Goal: Information Seeking & Learning: Check status

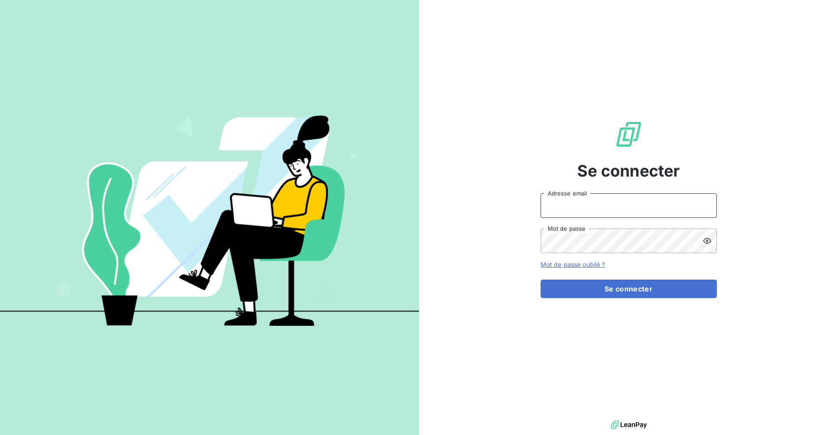
click at [634, 211] on input "Adresse email" at bounding box center [629, 205] width 176 height 25
type input "[EMAIL_ADDRESS][DOMAIN_NAME]"
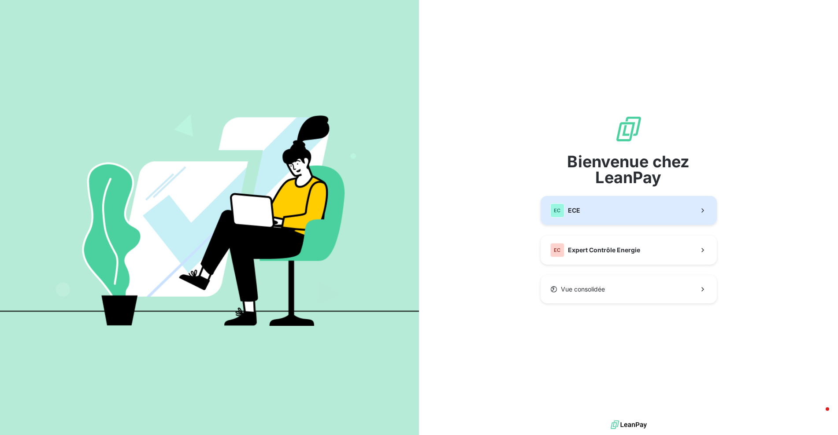
click at [600, 215] on button "EC ECE" at bounding box center [629, 210] width 176 height 29
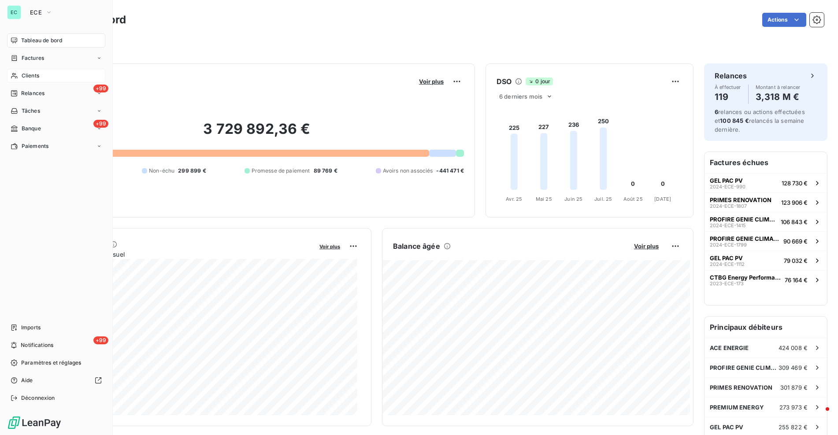
click at [38, 74] on span "Clients" at bounding box center [31, 76] width 18 height 8
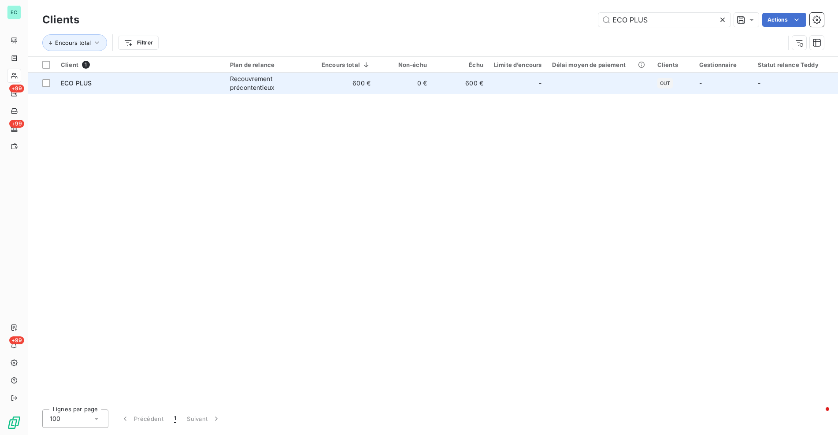
type input "ECO PLUS"
click at [324, 74] on td "600 €" at bounding box center [345, 83] width 59 height 21
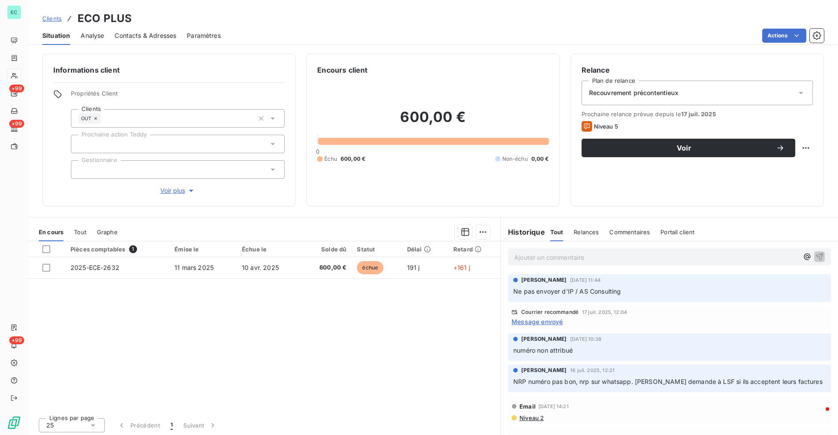
click at [536, 324] on span "Message envoyé" at bounding box center [537, 321] width 51 height 9
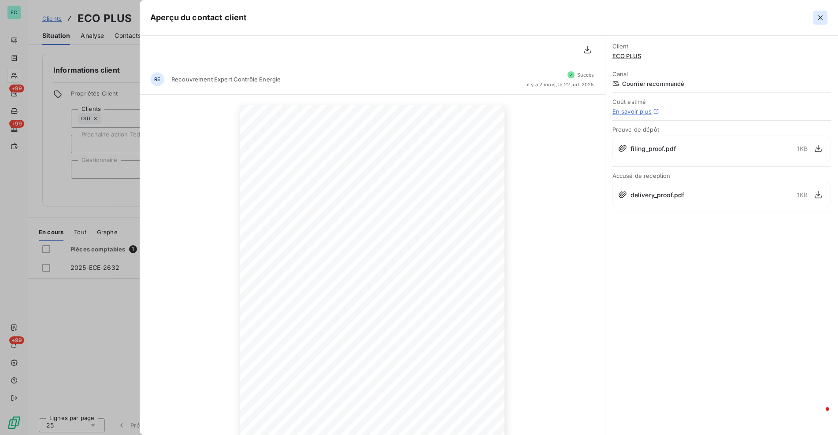
click at [821, 15] on icon "button" at bounding box center [820, 17] width 9 height 9
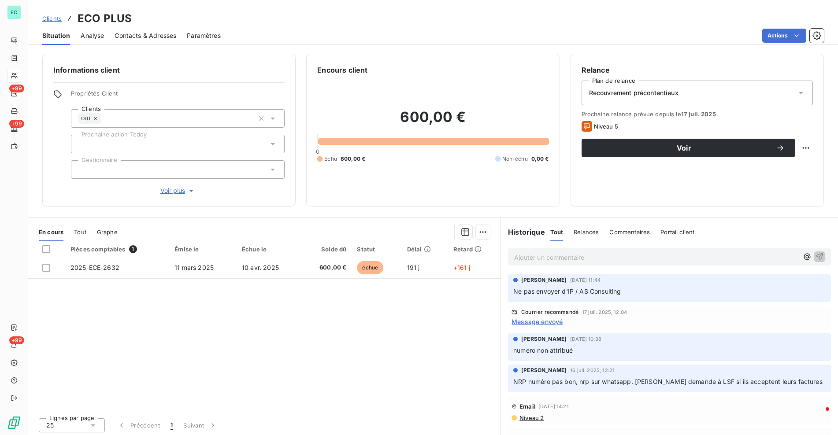
click at [54, 22] on link "Clients" at bounding box center [51, 18] width 19 height 9
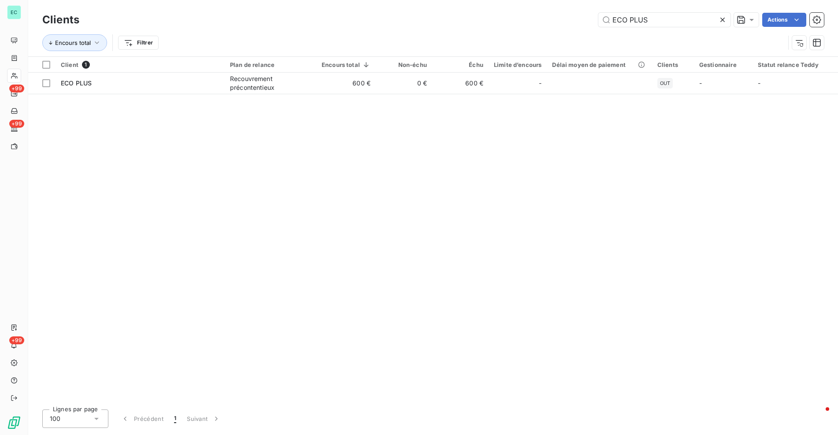
drag, startPoint x: 668, startPoint y: 24, endPoint x: 580, endPoint y: 27, distance: 88.2
click at [580, 27] on div "Clients ECO PLUS Actions" at bounding box center [433, 20] width 782 height 19
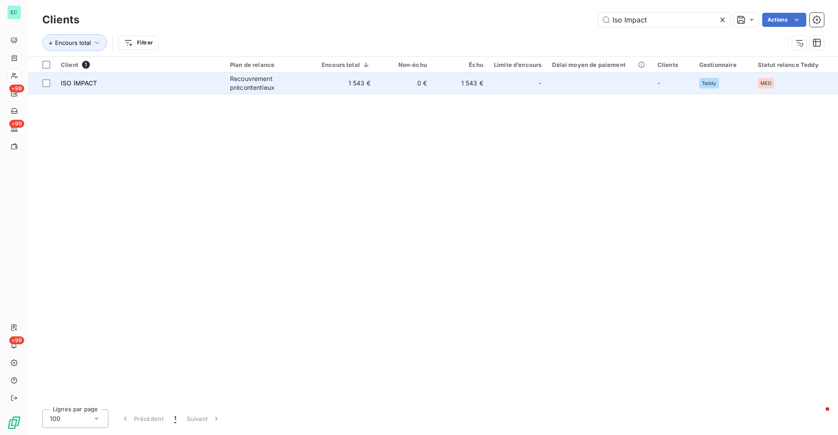
type input "Iso Impact"
click at [327, 81] on td "1 543 €" at bounding box center [345, 83] width 59 height 21
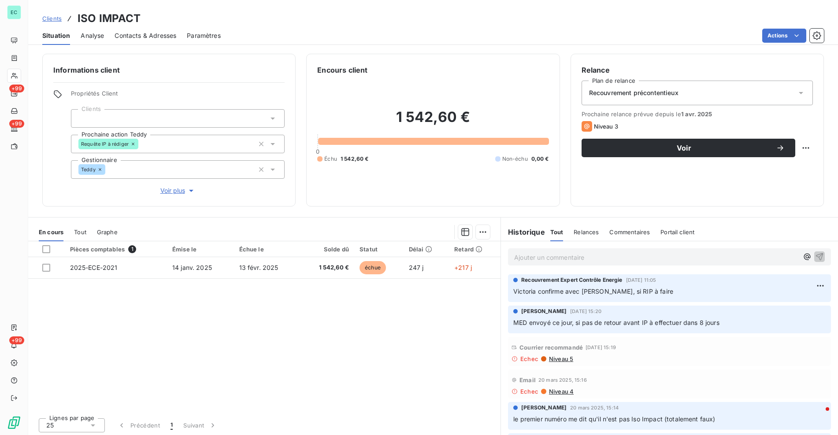
drag, startPoint x: 597, startPoint y: 320, endPoint x: 720, endPoint y: 322, distance: 123.8
click at [720, 322] on p "MED envoyé ce jour, si pas de retour avant IP à effectuer dans 8 jours" at bounding box center [669, 323] width 312 height 10
drag, startPoint x: 554, startPoint y: 295, endPoint x: 613, endPoint y: 292, distance: 59.1
click at [613, 292] on span "Victoria confirme avec [PERSON_NAME], si RIP à faire" at bounding box center [593, 291] width 160 height 7
click at [557, 359] on span "Niveau 5" at bounding box center [560, 359] width 25 height 7
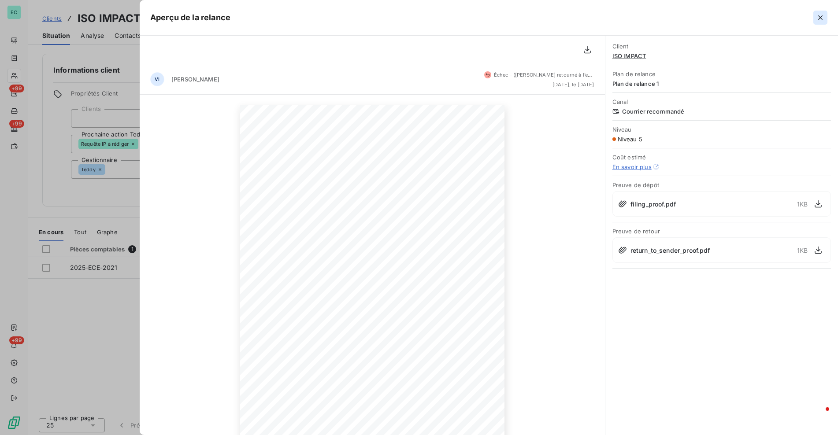
click at [819, 22] on icon "button" at bounding box center [820, 17] width 9 height 9
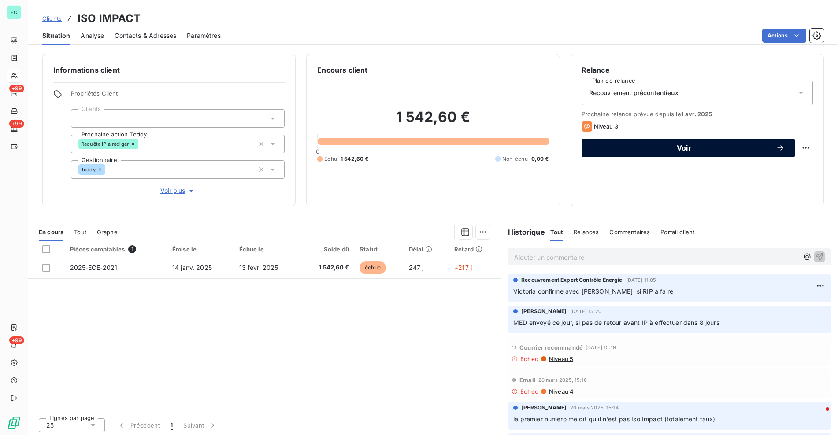
click at [682, 151] on span "Voir" at bounding box center [684, 148] width 184 height 7
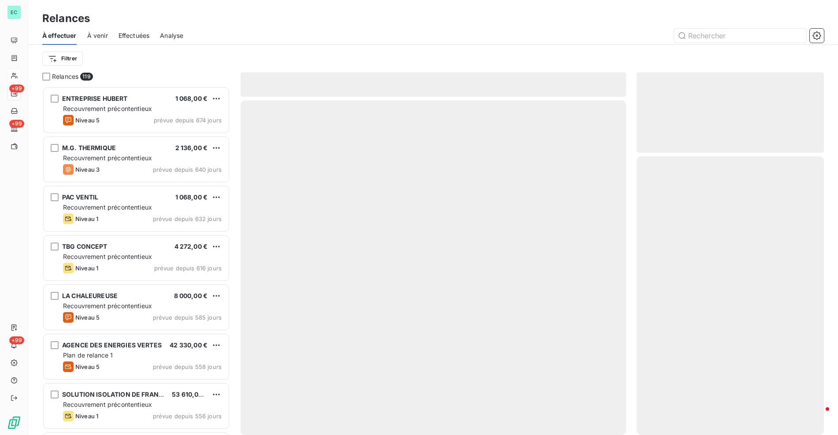
scroll to position [342, 181]
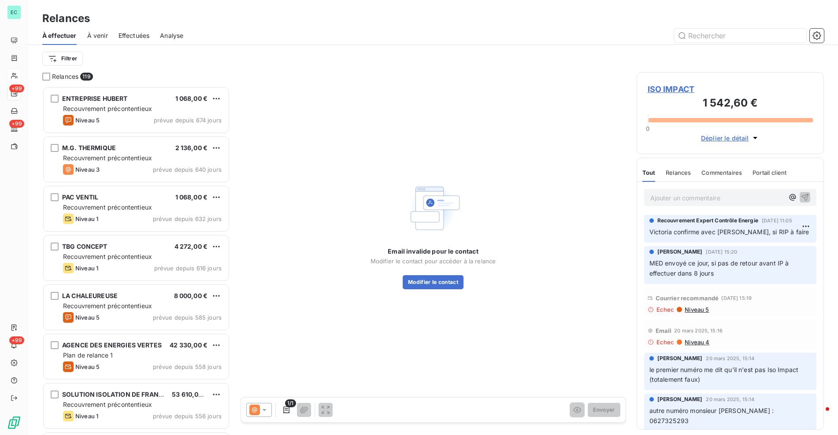
click at [249, 412] on icon at bounding box center [254, 410] width 11 height 11
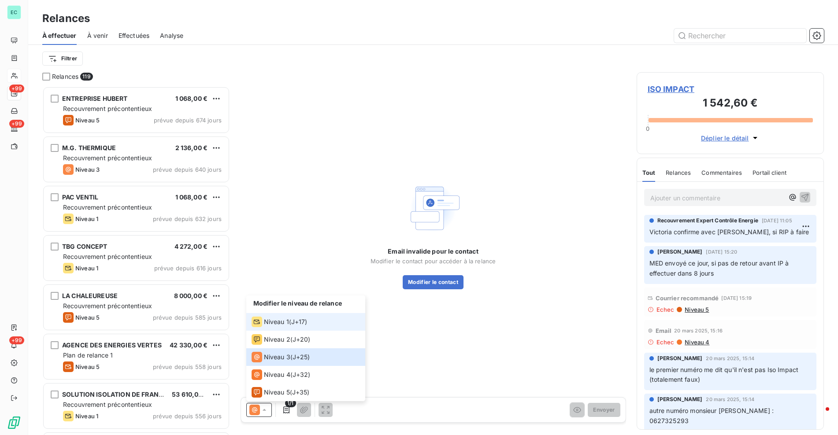
click at [291, 324] on div "Niveau 1 ( J+17 )" at bounding box center [280, 322] width 56 height 11
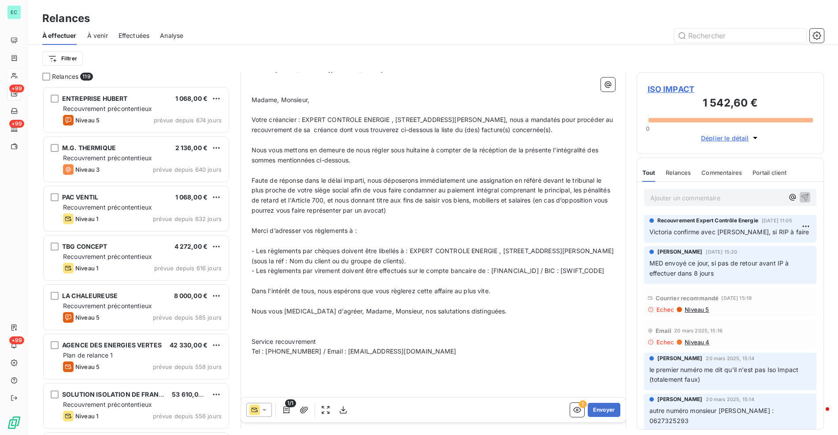
scroll to position [412, 0]
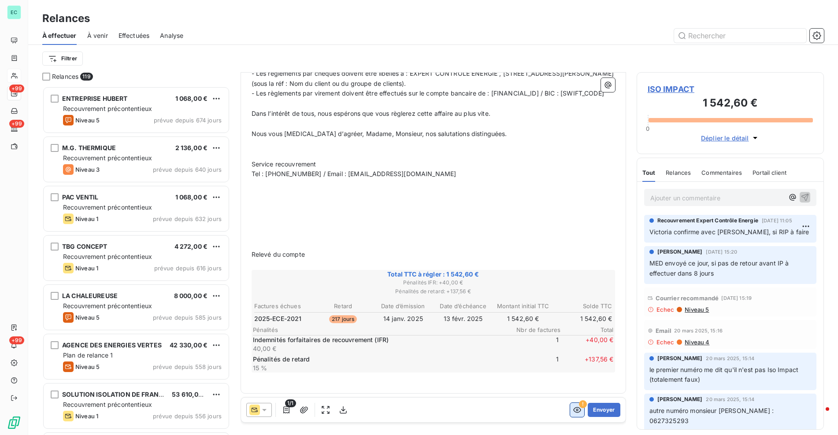
click at [574, 408] on icon "button" at bounding box center [577, 410] width 9 height 9
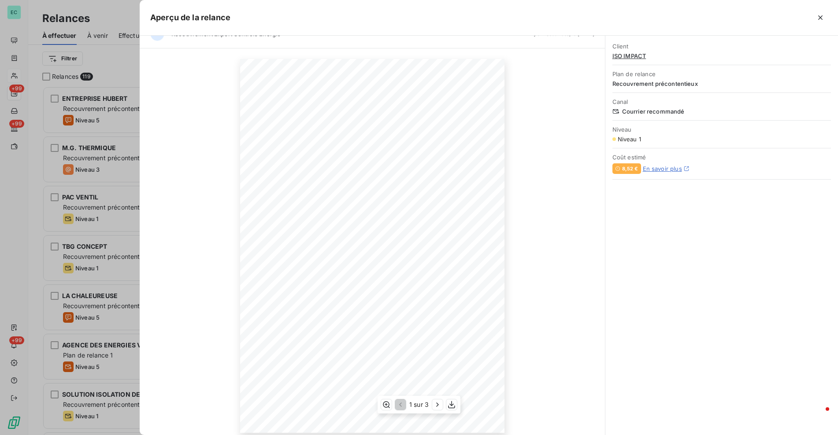
scroll to position [24, 0]
click at [436, 401] on icon "button" at bounding box center [437, 405] width 9 height 9
click at [436, 403] on icon "button" at bounding box center [438, 405] width 9 height 9
click at [819, 19] on icon "button" at bounding box center [820, 17] width 4 height 4
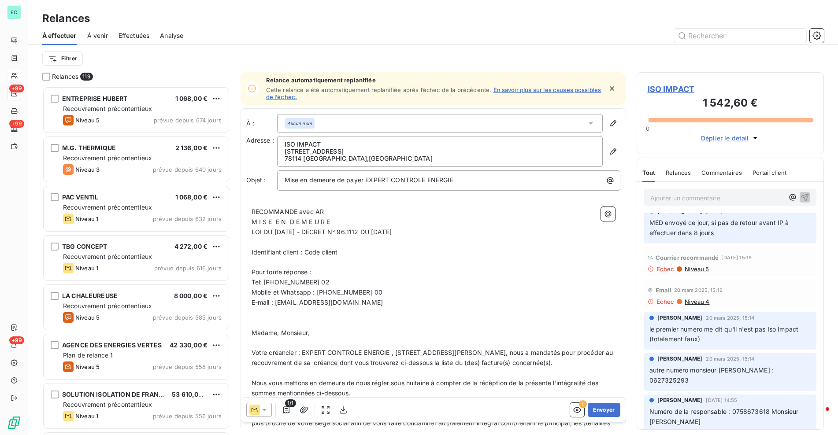
scroll to position [0, 0]
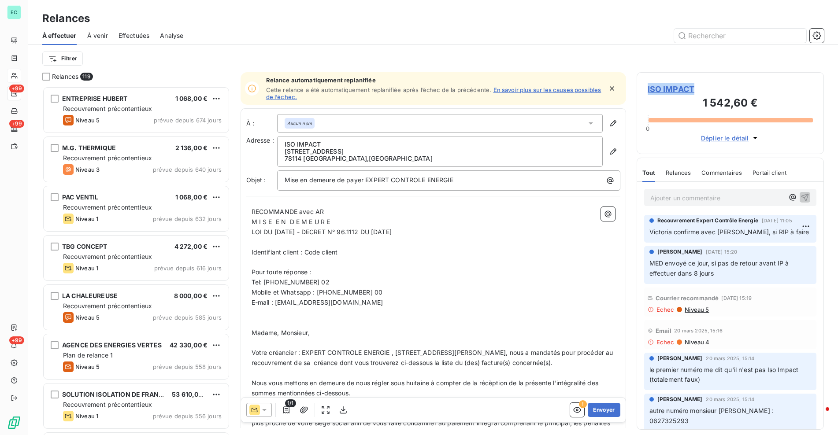
drag, startPoint x: 684, startPoint y: 91, endPoint x: 646, endPoint y: 92, distance: 38.8
click at [646, 92] on div "ISO IMPACT 1 542,60 € 0 Déplier le détail" at bounding box center [731, 113] width 188 height 82
copy span "ISO IMPACT"
click at [701, 311] on span "Niveau 5" at bounding box center [696, 309] width 25 height 7
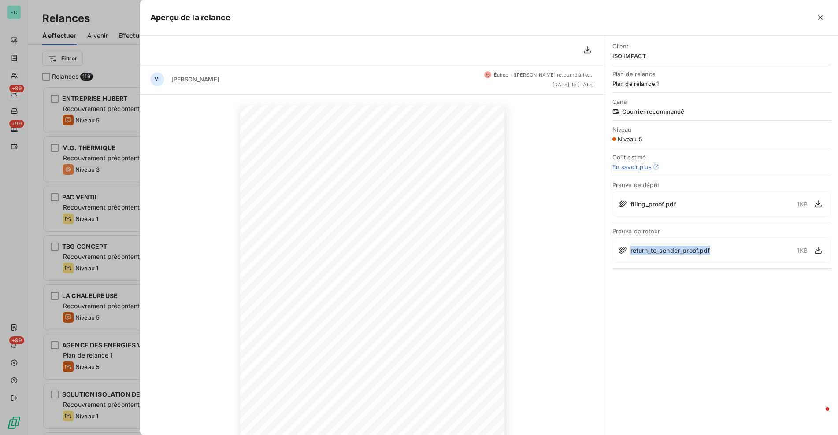
drag, startPoint x: 624, startPoint y: 250, endPoint x: 737, endPoint y: 253, distance: 112.4
click at [737, 253] on div "return_to_sender_proof.pdf 1 KB" at bounding box center [722, 251] width 219 height 26
click at [823, 21] on icon "button" at bounding box center [820, 17] width 9 height 9
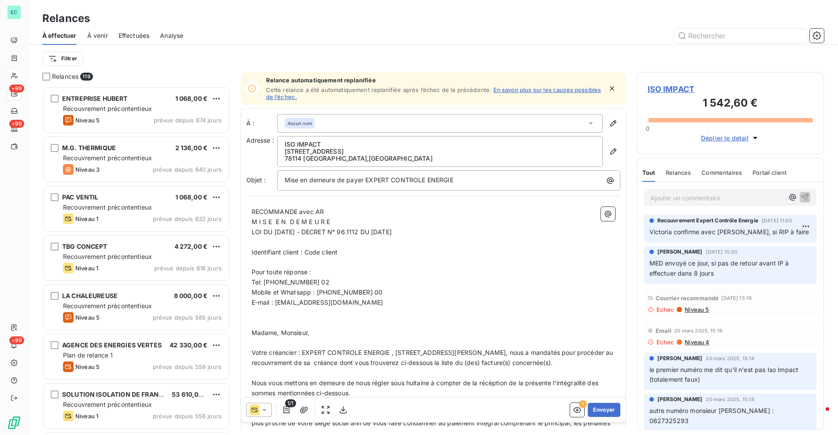
click at [666, 86] on span "ISO IMPACT" at bounding box center [731, 89] width 166 height 12
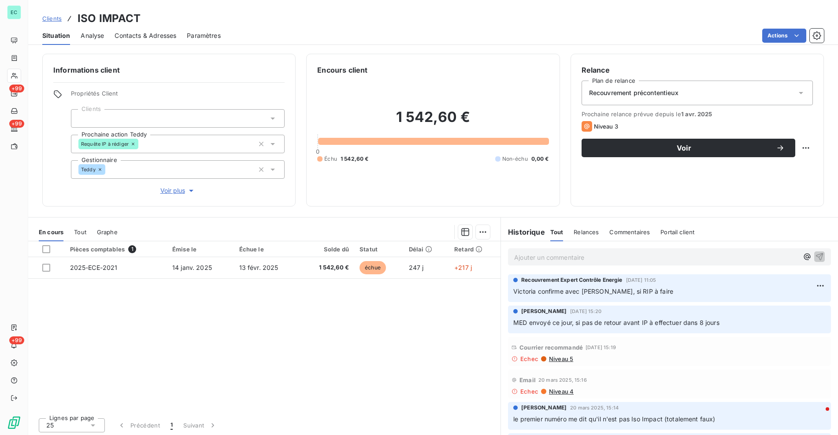
click at [591, 254] on p "Ajouter un commentaire ﻿" at bounding box center [656, 257] width 284 height 11
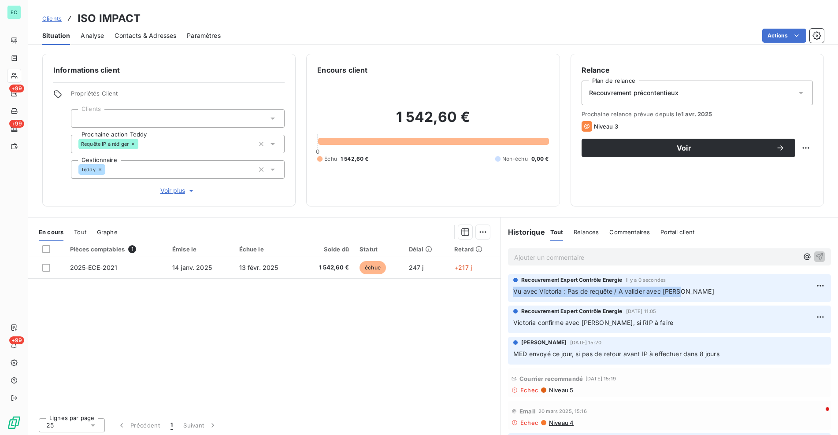
drag, startPoint x: 691, startPoint y: 290, endPoint x: 507, endPoint y: 294, distance: 184.7
click at [508, 294] on div "Recouvrement Expert Contrôle Energie il y a 0 secondes Vu avec [PERSON_NAME] : …" at bounding box center [669, 289] width 323 height 28
copy span "Vu avec Victoria : Pas de requête / A valider avec [PERSON_NAME]"
click at [48, 21] on span "Clients" at bounding box center [51, 18] width 19 height 7
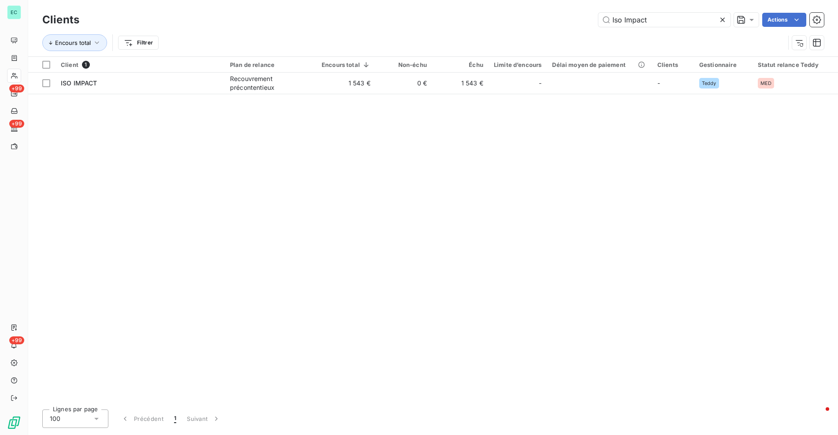
drag, startPoint x: 664, startPoint y: 22, endPoint x: 568, endPoint y: 28, distance: 95.4
click at [573, 28] on div "Clients Iso Impact Actions" at bounding box center [433, 20] width 782 height 19
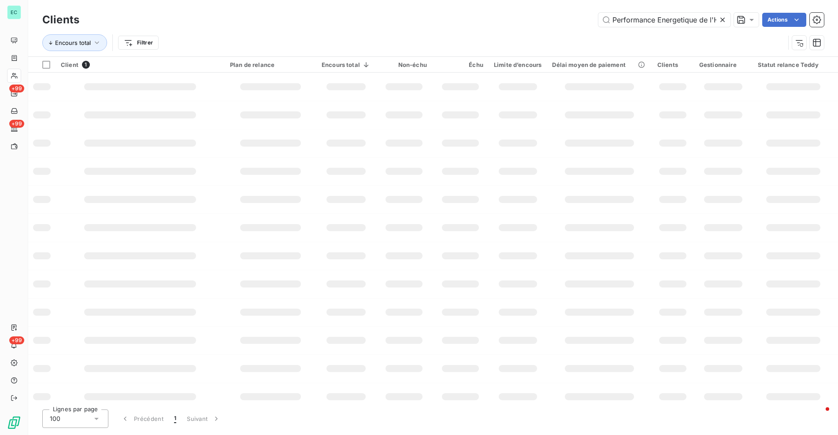
scroll to position [0, 21]
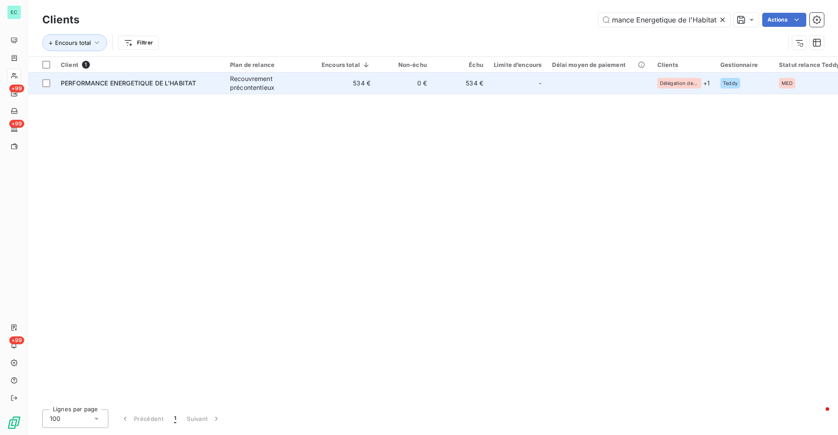
type input "Performance Energetique de l'Habitat"
click at [397, 87] on td "0 €" at bounding box center [404, 83] width 56 height 21
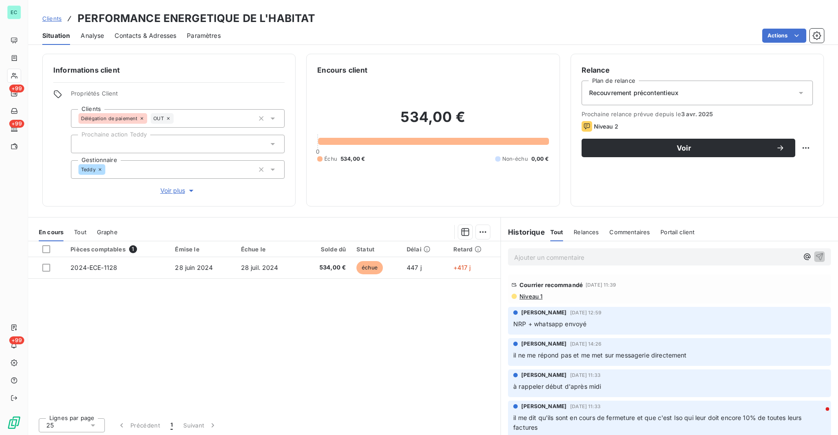
click at [523, 295] on span "Niveau 1" at bounding box center [531, 296] width 24 height 7
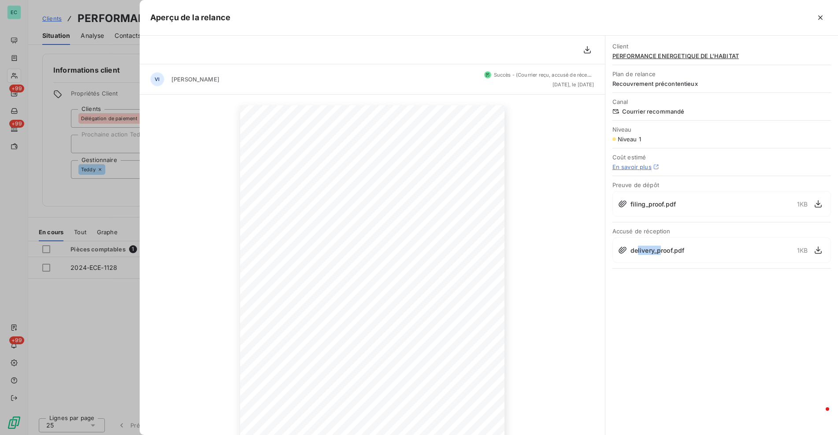
drag, startPoint x: 637, startPoint y: 250, endPoint x: 661, endPoint y: 251, distance: 24.7
click at [661, 251] on span "delivery_proof.pdf" at bounding box center [658, 250] width 54 height 9
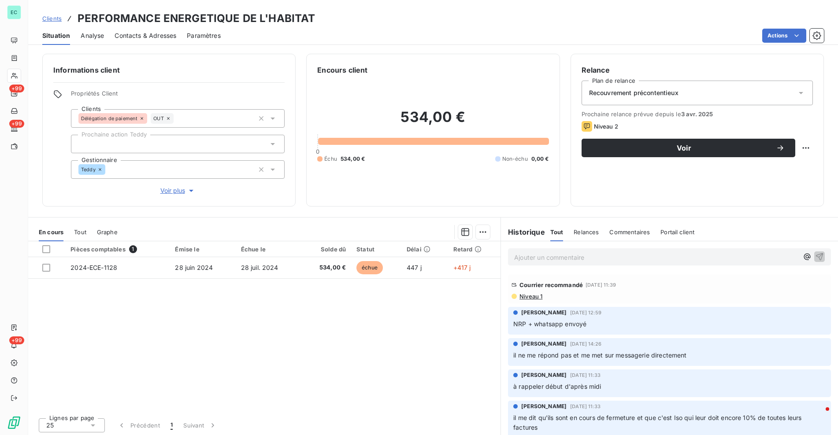
click at [584, 260] on p "Ajouter un commentaire ﻿" at bounding box center [656, 257] width 284 height 11
drag, startPoint x: 642, startPoint y: 256, endPoint x: 431, endPoint y: 252, distance: 210.7
click at [431, 252] on div "En cours Tout Graphe Pièces comptables 1 Émise le Échue le Solde dû Statut Déla…" at bounding box center [433, 327] width 810 height 220
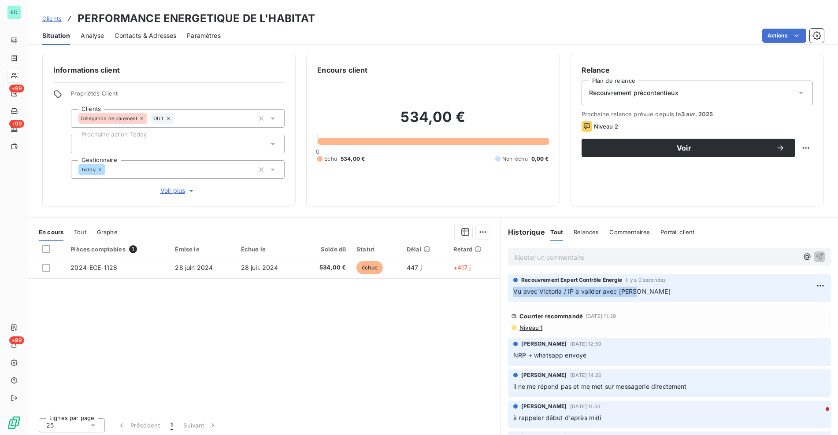
drag, startPoint x: 649, startPoint y: 290, endPoint x: 497, endPoint y: 286, distance: 152.5
click at [501, 286] on section "Historique Tout Relances Commentaires Portail client Tout Relances Commentaires…" at bounding box center [670, 328] width 338 height 220
copy span "Vu avec Victoria / IP à valider avec [PERSON_NAME]"
click at [55, 18] on span "Clients" at bounding box center [51, 18] width 19 height 7
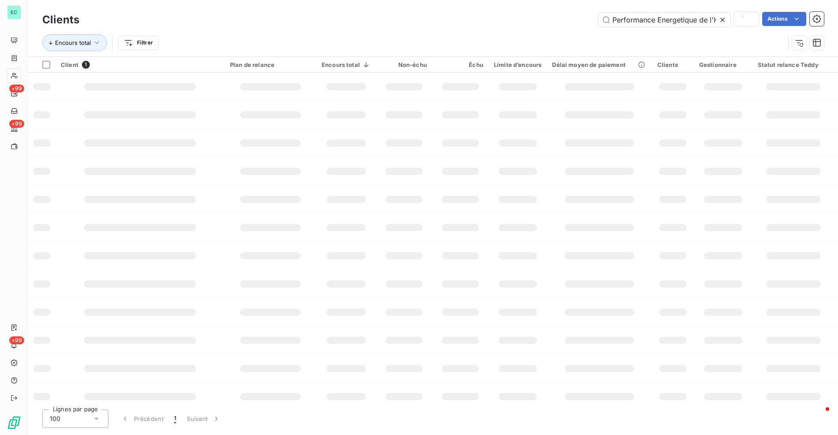
scroll to position [0, 21]
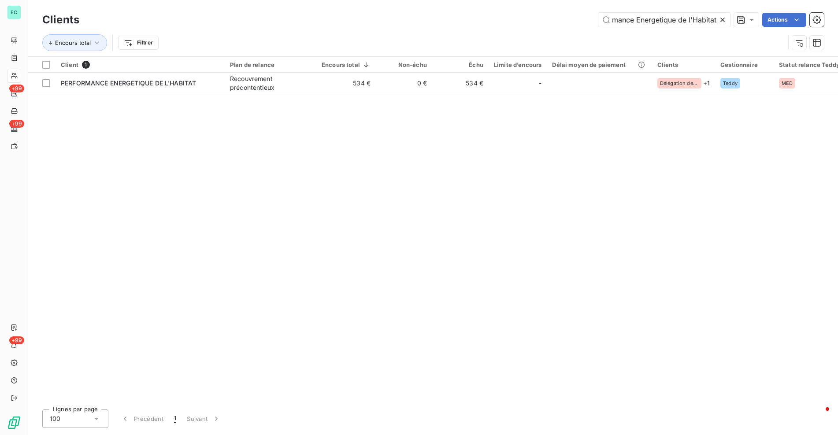
click at [724, 21] on icon at bounding box center [722, 19] width 9 height 9
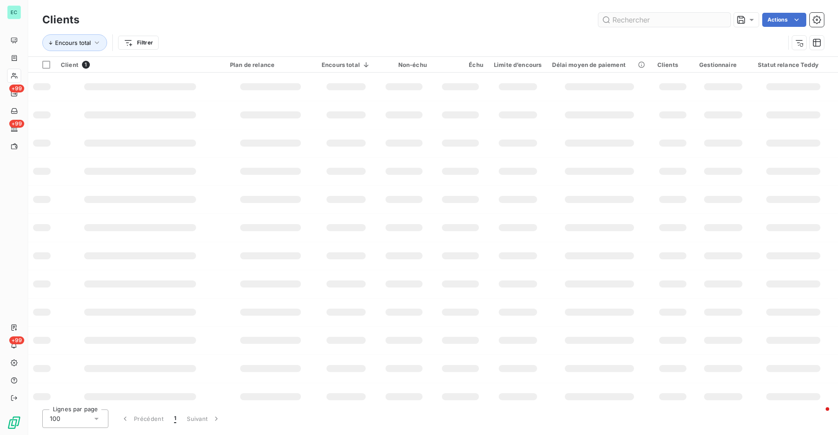
scroll to position [0, 0]
click at [677, 20] on input "text" at bounding box center [664, 20] width 132 height 14
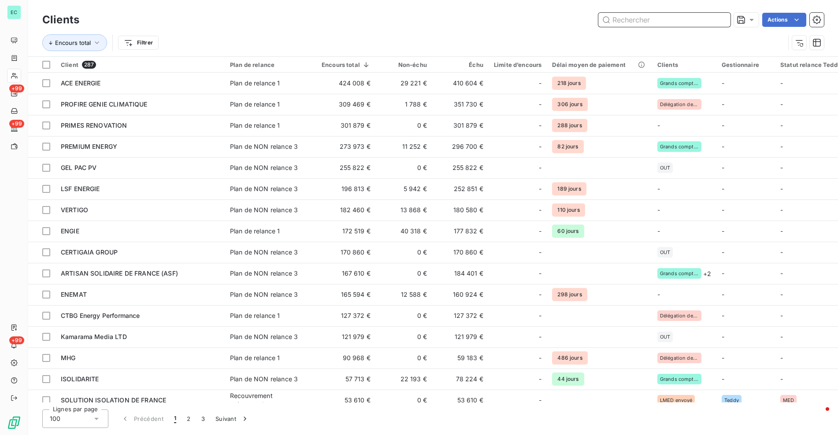
paste input "LA CHALEUREUSE"
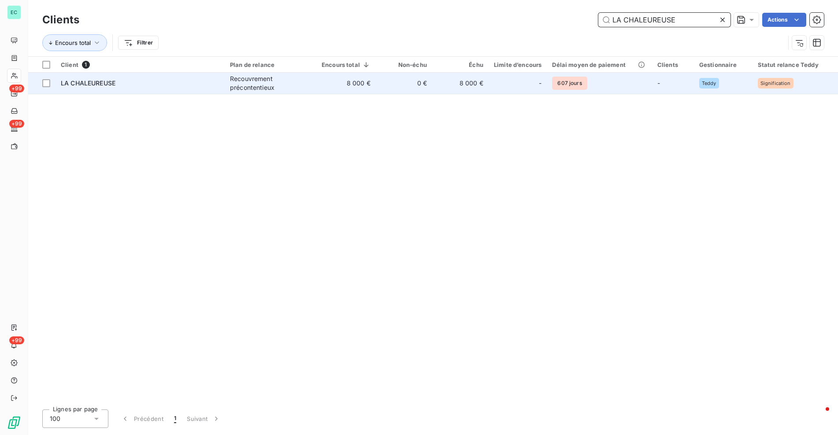
type input "LA CHALEUREUSE"
click at [395, 86] on td "0 €" at bounding box center [404, 83] width 56 height 21
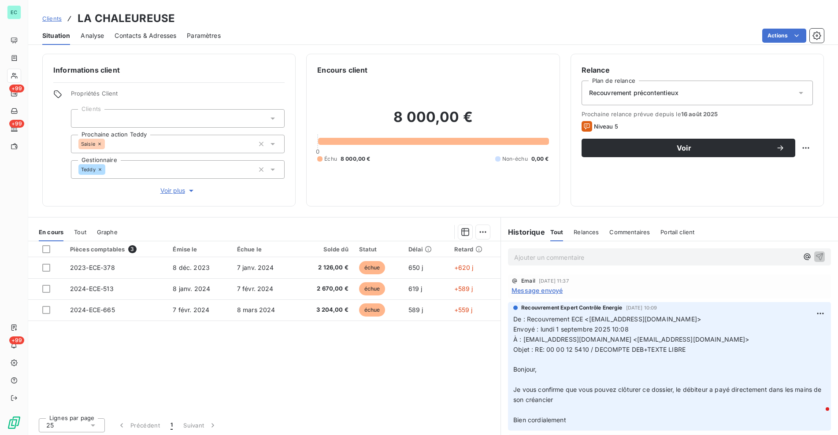
click at [546, 293] on span "Message envoyé" at bounding box center [537, 290] width 51 height 9
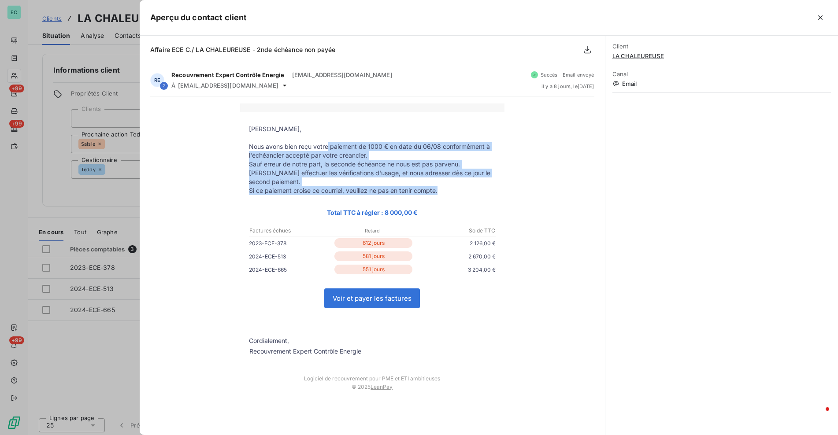
drag, startPoint x: 328, startPoint y: 147, endPoint x: 455, endPoint y: 182, distance: 131.7
click at [455, 182] on tbody "[PERSON_NAME], Nous avons bien reçu votre paiement de 1000 € en date du 06/08 c…" at bounding box center [372, 241] width 264 height 233
click at [819, 21] on icon "button" at bounding box center [820, 17] width 9 height 9
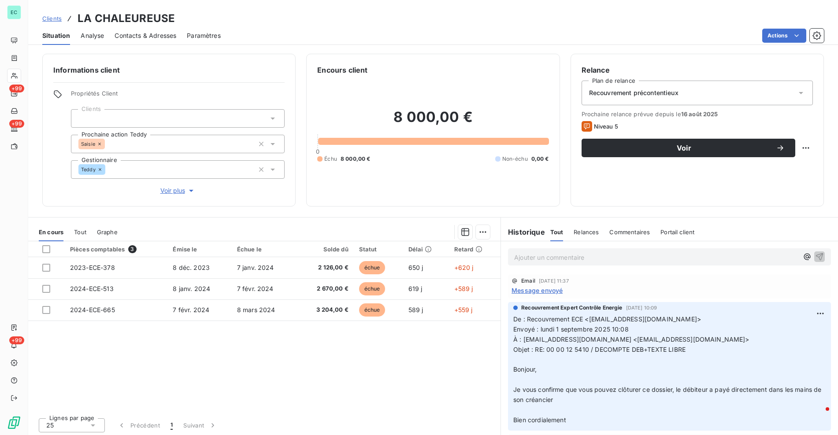
click at [55, 18] on span "Clients" at bounding box center [51, 18] width 19 height 7
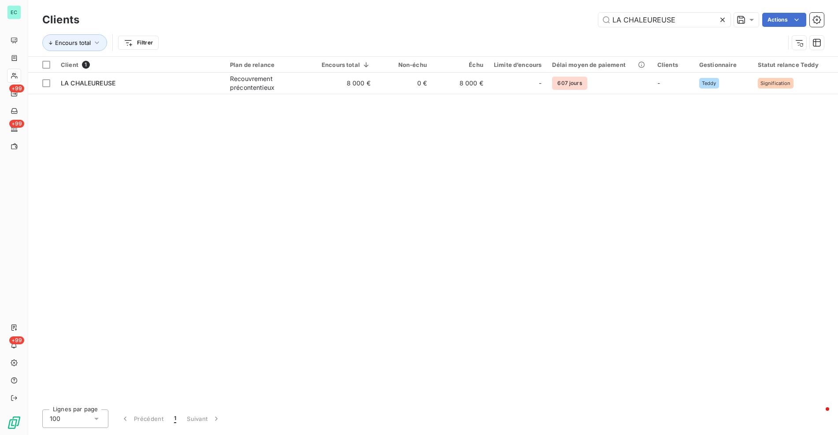
drag, startPoint x: 700, startPoint y: 19, endPoint x: 538, endPoint y: 23, distance: 161.8
click at [538, 23] on div "LA CHALEUREUSE Actions" at bounding box center [457, 20] width 734 height 14
type input "Groupe Transition Ecologique"
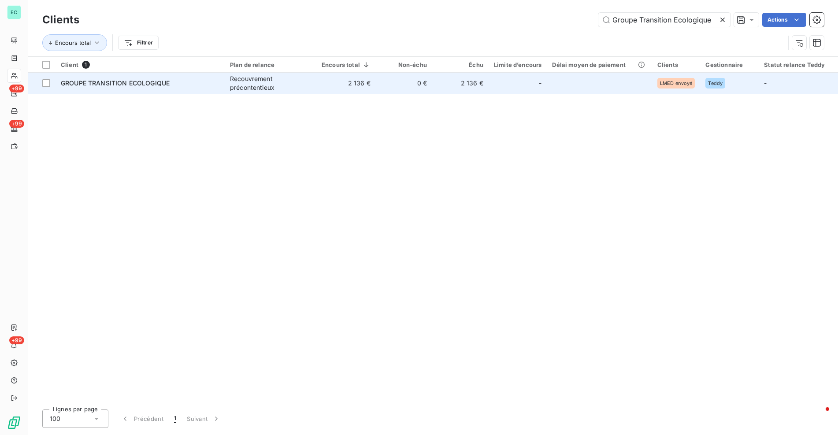
click at [307, 86] on div "Recouvrement précontentieux" at bounding box center [270, 83] width 81 height 18
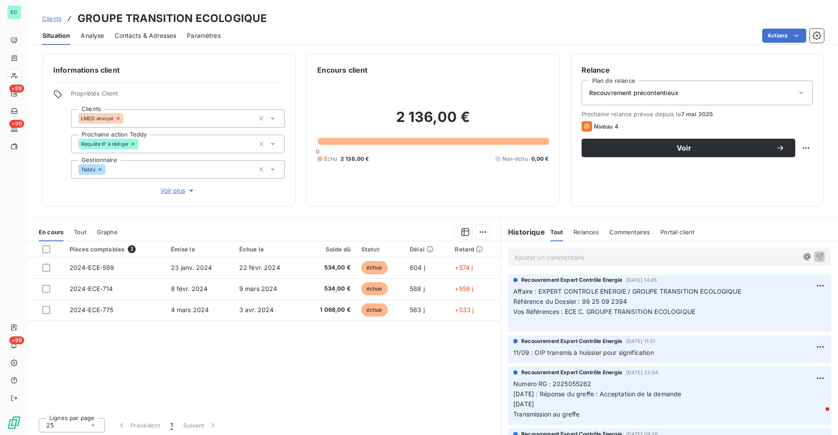
scroll to position [103, 0]
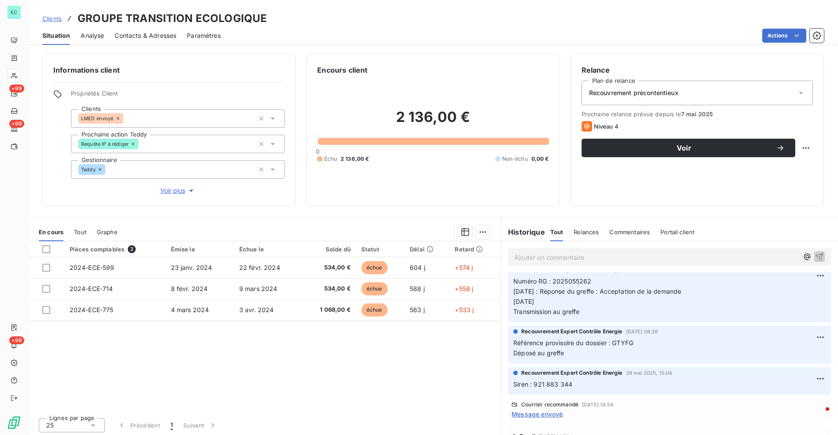
click at [48, 17] on span "Clients" at bounding box center [51, 18] width 19 height 7
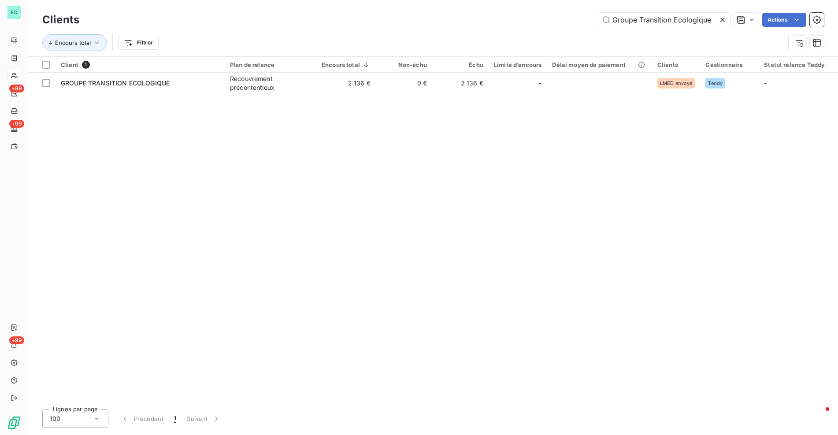
click at [723, 22] on icon at bounding box center [722, 19] width 9 height 9
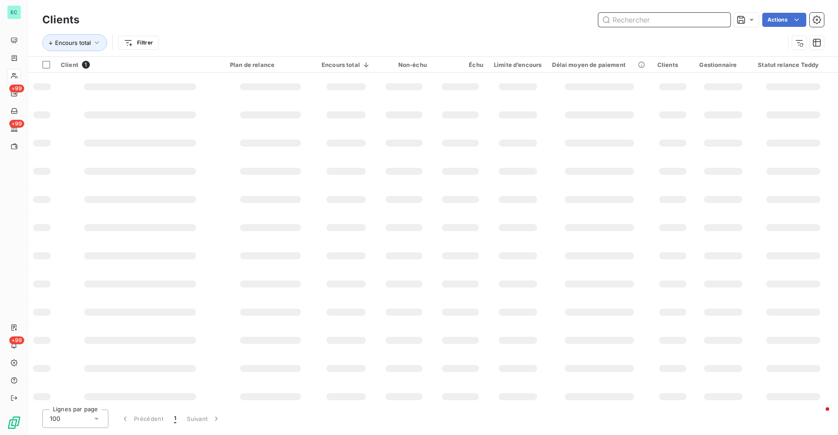
click at [675, 25] on input "text" at bounding box center [664, 20] width 132 height 14
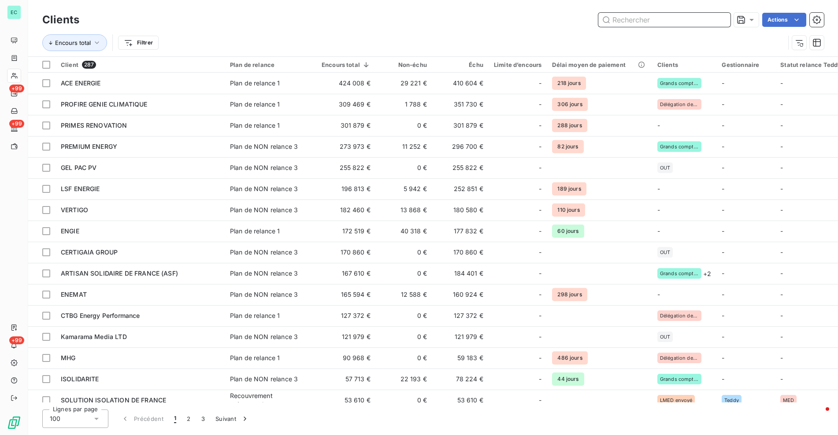
click at [662, 20] on input "text" at bounding box center [664, 20] width 132 height 14
paste input "RB FLAMME"
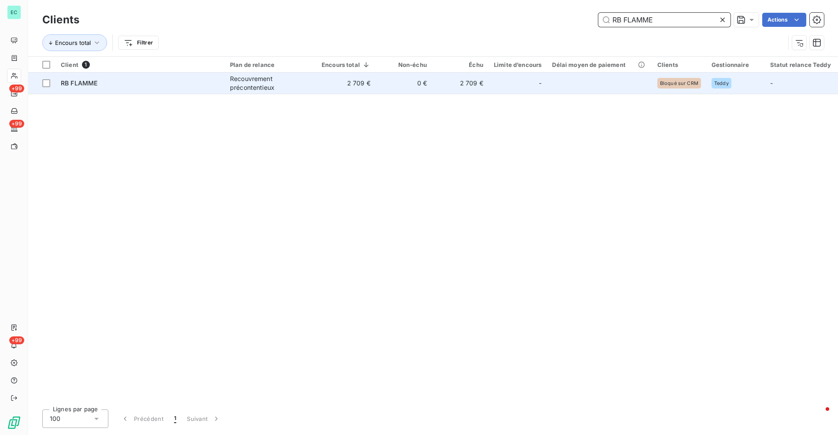
type input "RB FLAMME"
click at [509, 82] on div "-" at bounding box center [518, 83] width 48 height 14
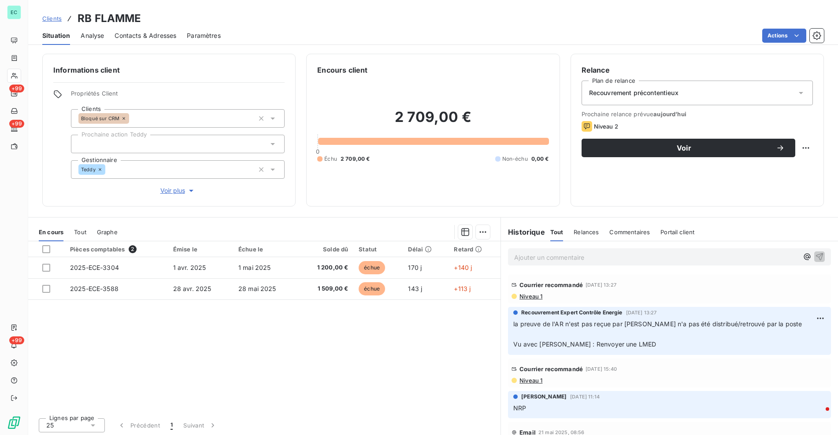
click at [528, 294] on span "Niveau 1" at bounding box center [531, 296] width 24 height 7
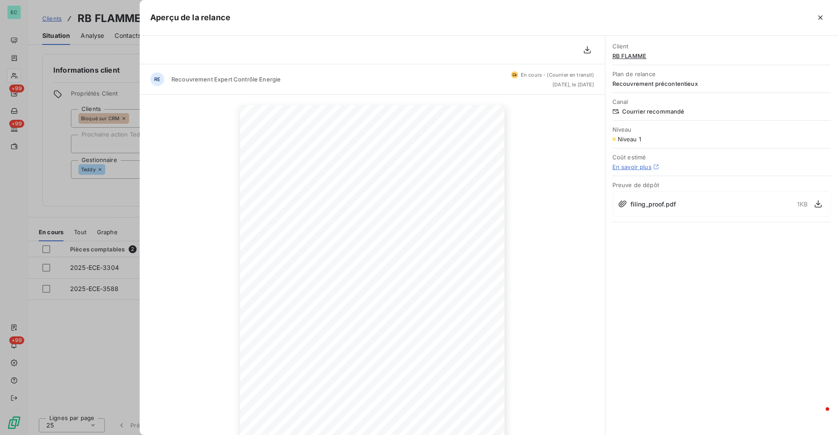
drag, startPoint x: 526, startPoint y: 86, endPoint x: 588, endPoint y: 81, distance: 61.9
click at [588, 81] on div "RE Recouvrement Expert Contrôle Energie En cours - (Courrier en transit) [DATE]…" at bounding box center [372, 79] width 465 height 30
click at [342, 268] on span "Levallois-Perret (sous la réf : Nom du client ou du groupe de clients)." at bounding box center [325, 270] width 120 height 4
click at [343, 268] on span "Levallois-Perret (sous la réf : Nom du client ou du groupe de clients)." at bounding box center [325, 270] width 120 height 4
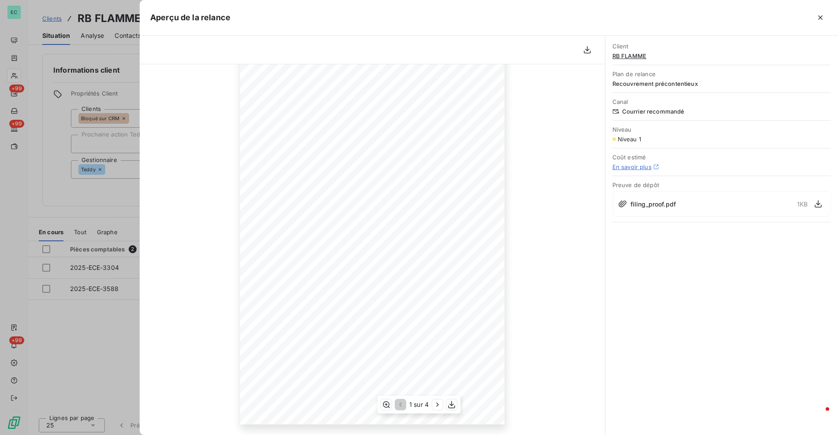
click at [343, 266] on span "- Les règlements par chèques doivent être libellés à : EXPERT CONTROLE ENERGIE …" at bounding box center [376, 266] width 223 height 4
click at [291, 213] on span "Mobile et Whatsapp : [PHONE_NUMBER] 00" at bounding box center [304, 213] width 78 height 4
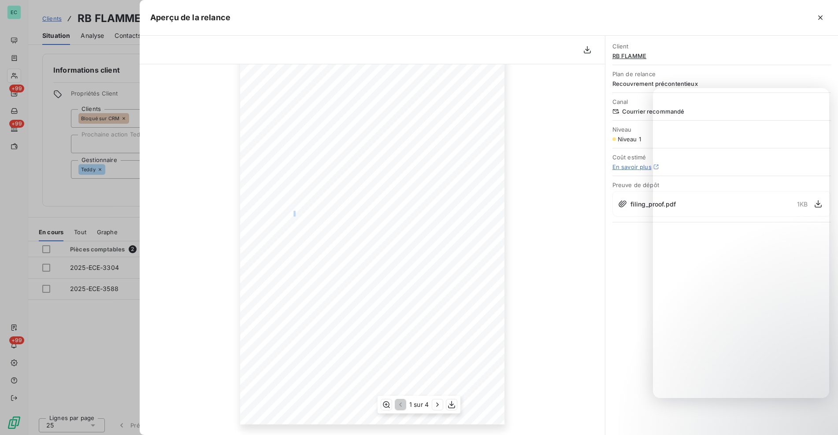
click at [386, 241] on div "[DATE] Objet : Mise en demeure de payer EXPERT CONTROLE ENERGIE RECOMMANDE avec…" at bounding box center [372, 238] width 264 height 374
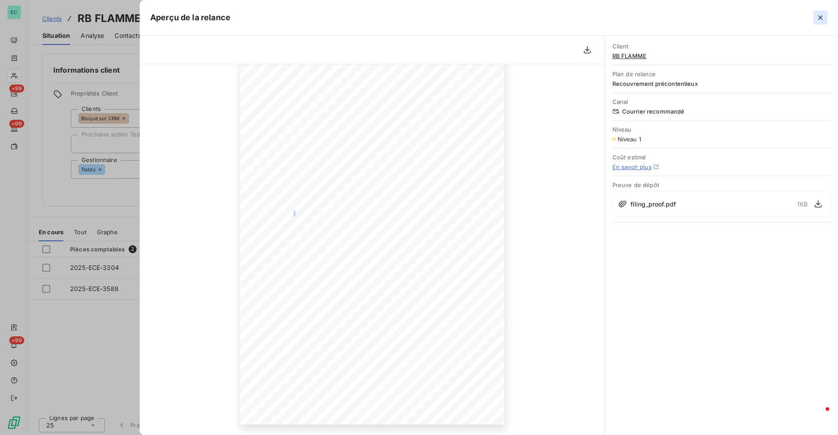
click at [819, 18] on icon "button" at bounding box center [820, 17] width 9 height 9
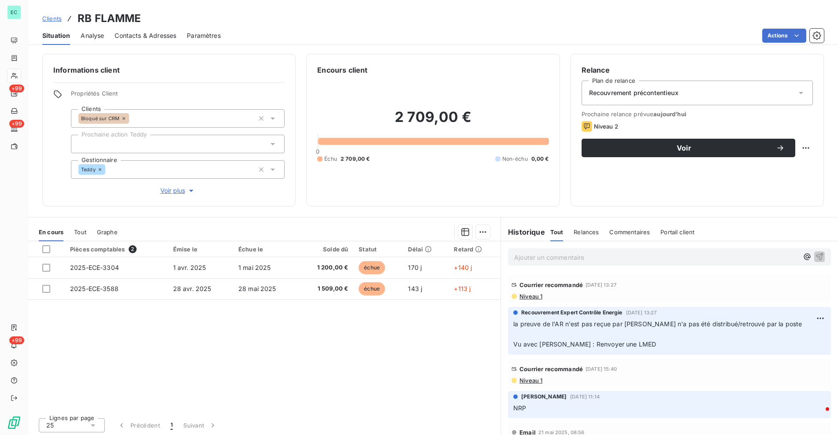
click at [51, 19] on span "Clients" at bounding box center [51, 18] width 19 height 7
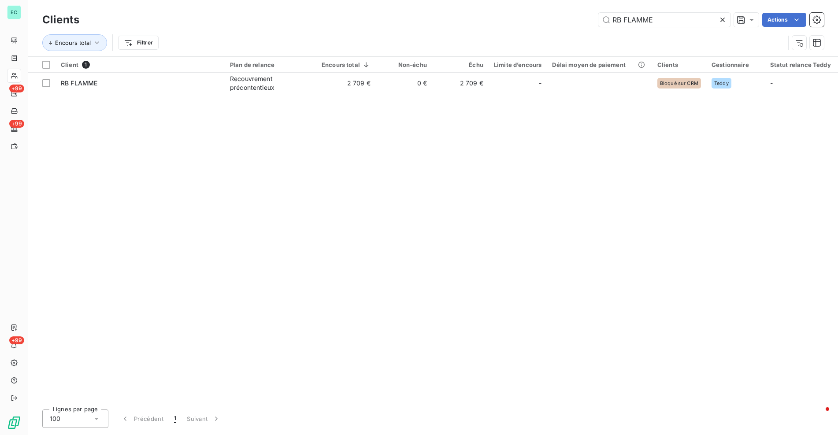
drag, startPoint x: 680, startPoint y: 22, endPoint x: 572, endPoint y: 29, distance: 109.1
click at [572, 29] on div "Clients RB FLAMME Actions" at bounding box center [433, 20] width 782 height 19
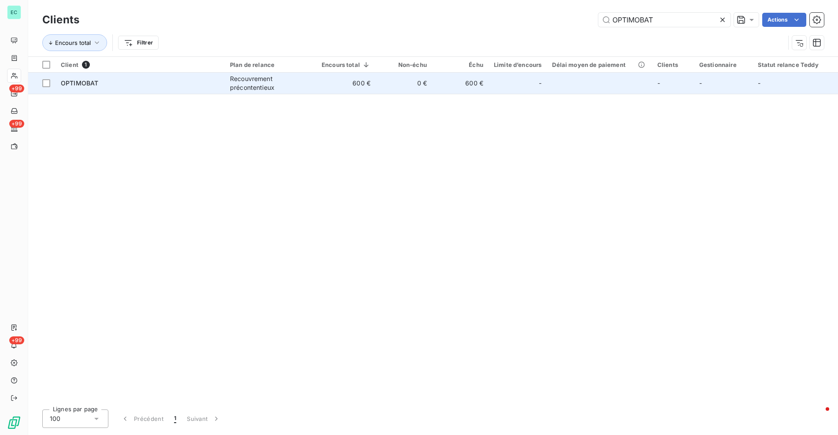
type input "OPTIMOBAT"
click at [405, 88] on td "0 €" at bounding box center [404, 83] width 56 height 21
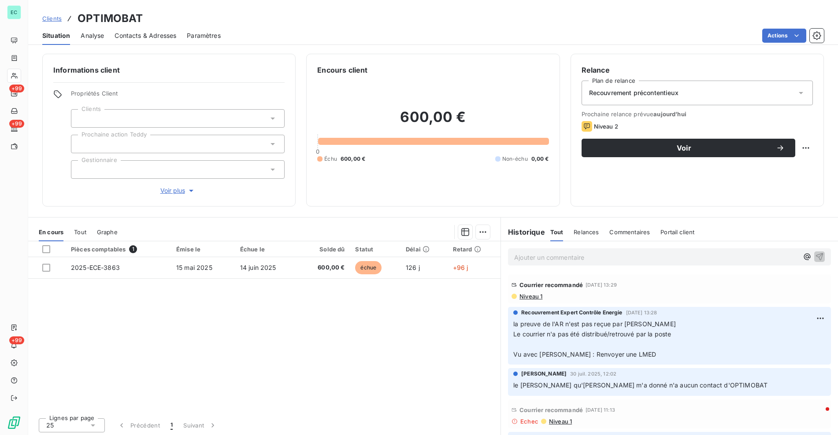
click at [532, 297] on span "Niveau 1" at bounding box center [531, 296] width 24 height 7
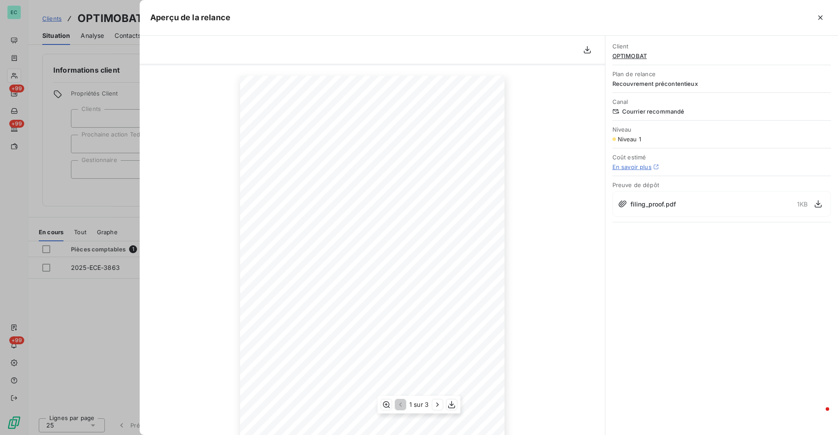
scroll to position [55, 0]
click at [300, 207] on div "[DATE] Objet : Mise en demeure de payer EXPERT CONTROLE ENERGIE RECOMMANDE avec…" at bounding box center [372, 238] width 264 height 374
drag, startPoint x: 297, startPoint y: 206, endPoint x: 286, endPoint y: 206, distance: 11.5
click at [287, 206] on span "Pour toute réponse :" at bounding box center [283, 204] width 36 height 4
drag, startPoint x: 279, startPoint y: 193, endPoint x: 295, endPoint y: 241, distance: 49.9
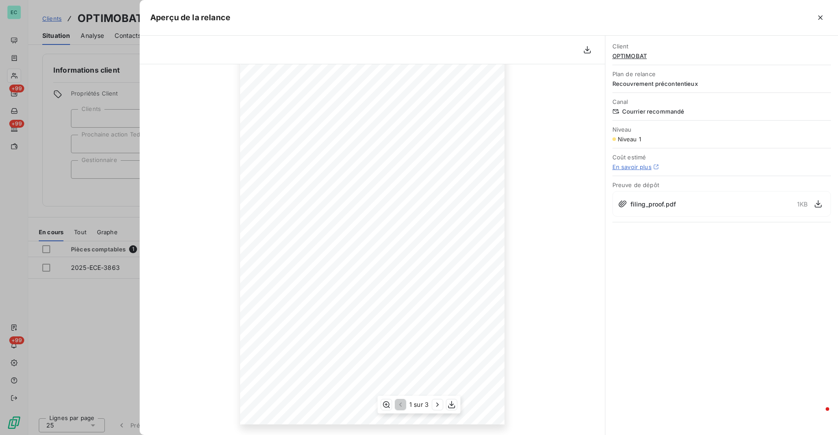
click at [279, 198] on div "[DATE] Objet : Mise en demeure de payer EXPERT CONTROLE ENERGIE RECOMMANDE avec…" at bounding box center [372, 238] width 264 height 374
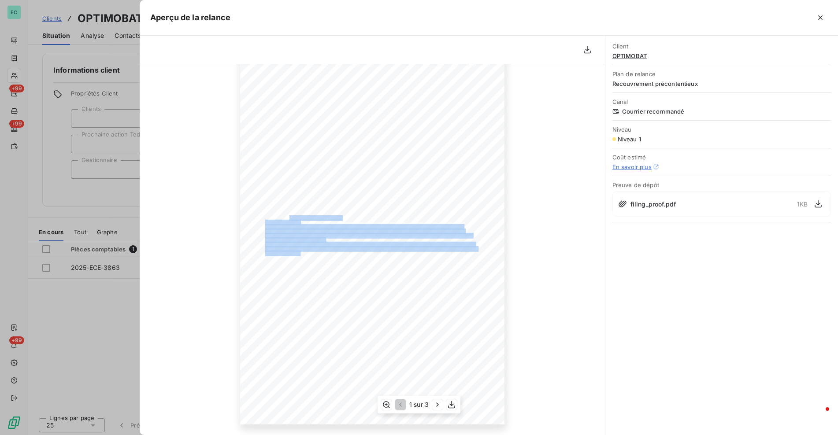
drag, startPoint x: 295, startPoint y: 241, endPoint x: 298, endPoint y: 254, distance: 14.0
click at [298, 254] on div "[DATE] Objet : Mise en demeure de payer EXPERT CONTROLE ENERGIE RECOMMANDE avec…" at bounding box center [372, 238] width 264 height 374
click at [300, 253] on span "de retard et l'Article 700, et nous donnant titre aux fins de saisir vos biens,…" at bounding box center [371, 253] width 213 height 4
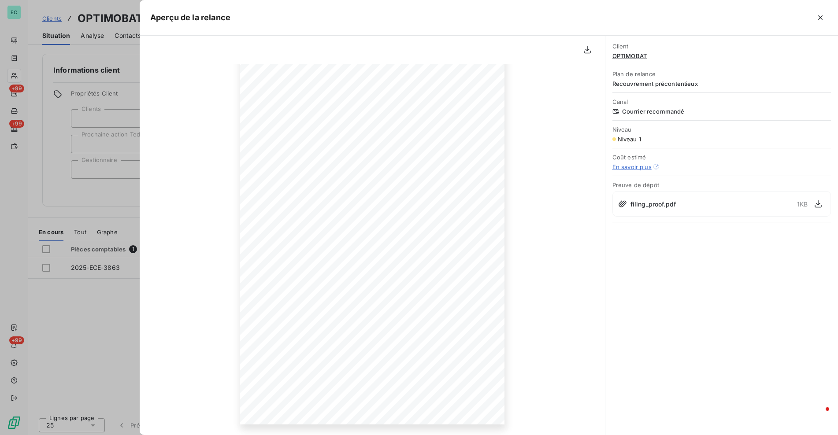
click at [831, 12] on div "Aperçu de la relance" at bounding box center [489, 18] width 698 height 36
click at [821, 19] on icon "button" at bounding box center [820, 17] width 9 height 9
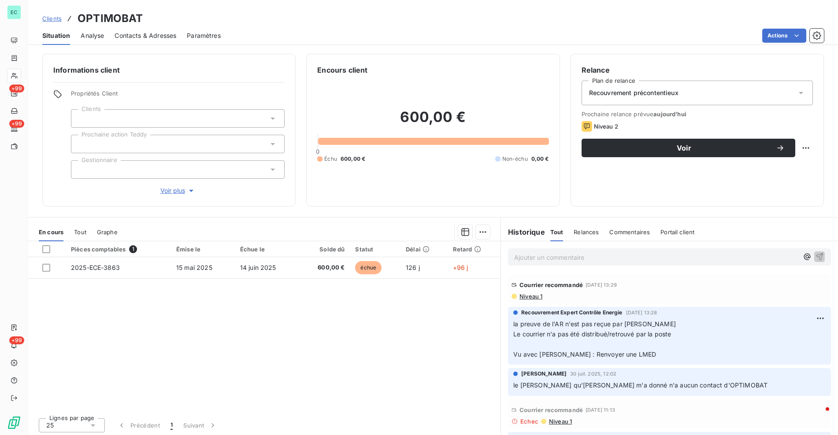
click at [49, 19] on span "Clients" at bounding box center [51, 18] width 19 height 7
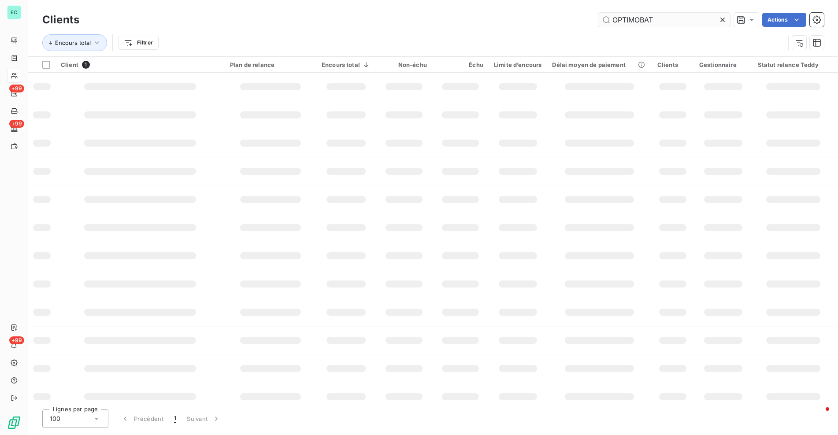
drag, startPoint x: 685, startPoint y: 20, endPoint x: 640, endPoint y: 22, distance: 44.6
click at [681, 20] on input "OPTIMOBAT" at bounding box center [664, 20] width 132 height 14
drag, startPoint x: 640, startPoint y: 22, endPoint x: 581, endPoint y: 26, distance: 59.1
click at [582, 26] on div "OPTIMOBAT Actions" at bounding box center [457, 20] width 734 height 14
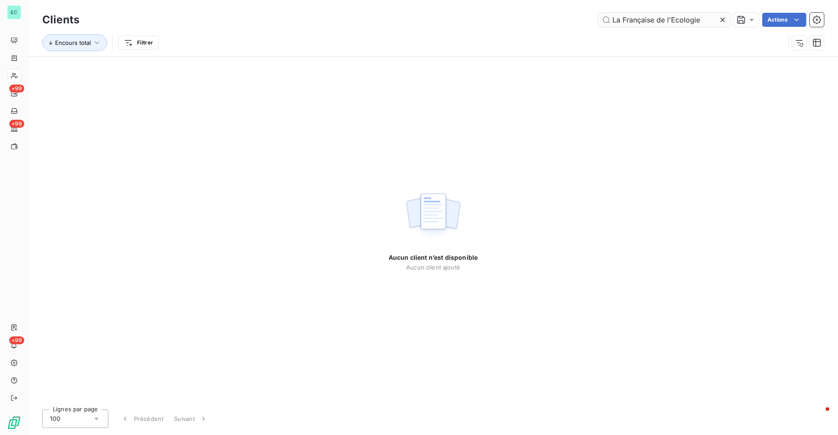
click at [641, 22] on input "La Française de l'Ecologie" at bounding box center [664, 20] width 132 height 14
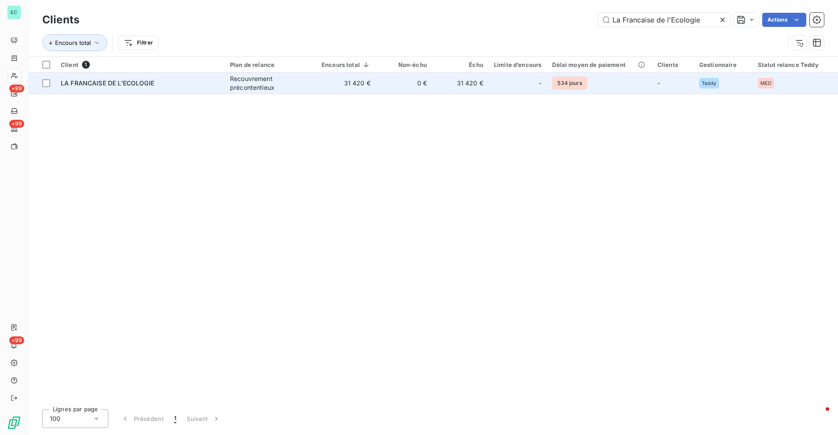
type input "La Francaise de l'Ecologie"
click at [489, 80] on td "-" at bounding box center [518, 83] width 58 height 21
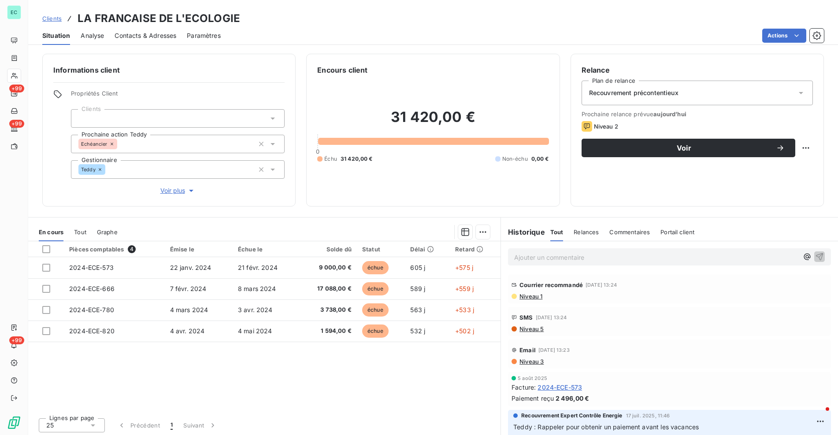
drag, startPoint x: 557, startPoint y: 260, endPoint x: 543, endPoint y: 257, distance: 14.8
click at [557, 260] on p "Ajouter un commentaire ﻿" at bounding box center [656, 257] width 284 height 11
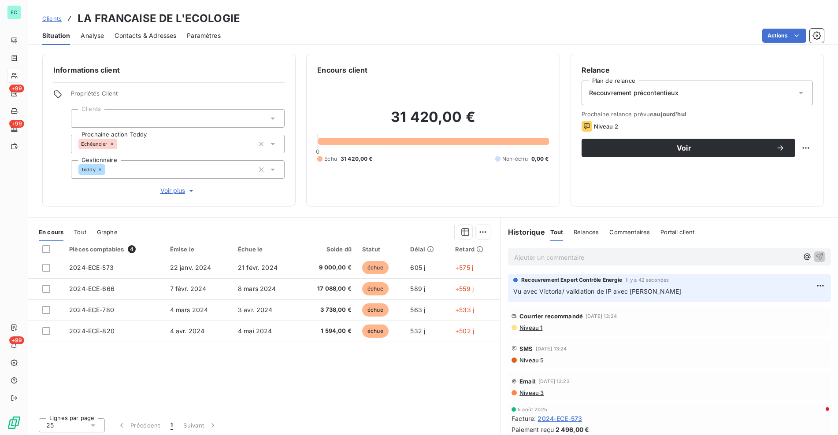
click at [529, 329] on span "Niveau 1" at bounding box center [531, 327] width 24 height 7
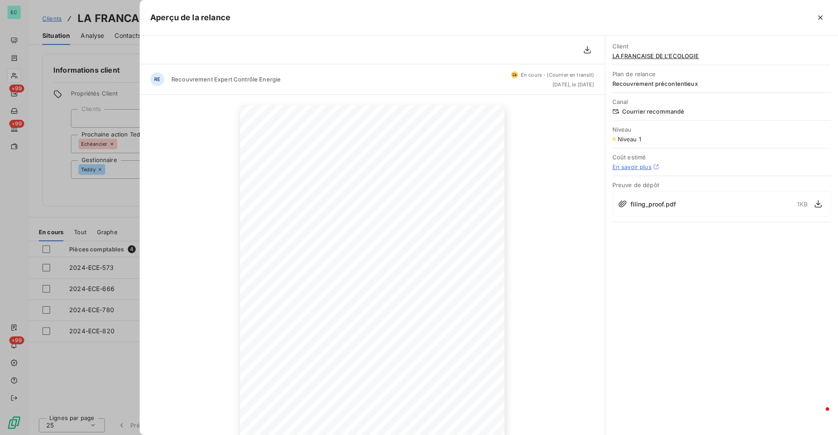
drag, startPoint x: 537, startPoint y: 88, endPoint x: 576, endPoint y: 87, distance: 39.2
click at [576, 87] on div "RE Recouvrement Expert Contrôle Energie En cours - (Courrier en transit) [DATE]…" at bounding box center [372, 79] width 465 height 30
click at [574, 88] on div "RE Recouvrement Expert Contrôle Energie En cours - (Courrier en transit) [DATE]…" at bounding box center [372, 79] width 465 height 30
click at [819, 20] on icon "button" at bounding box center [820, 17] width 9 height 9
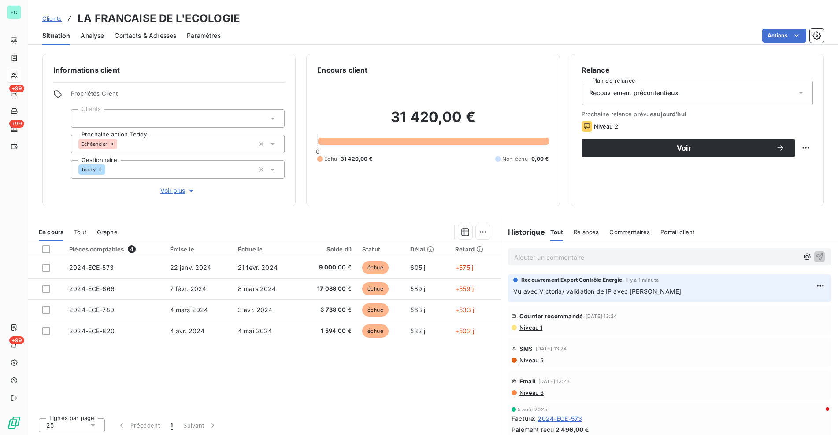
click at [627, 295] on p "Vu avec Victoria/ validation de IP avec [PERSON_NAME]" at bounding box center [669, 292] width 312 height 10
click at [627, 293] on span "Vu avec Victoria/ validation de IP avec [PERSON_NAME]" at bounding box center [597, 291] width 168 height 7
click at [626, 292] on span "Vu avec Victoria/ validation de IP avec [PERSON_NAME]" at bounding box center [597, 291] width 168 height 7
click at [625, 292] on span "Vu avec Victoria/ validation de IP avec [PERSON_NAME]" at bounding box center [597, 291] width 168 height 7
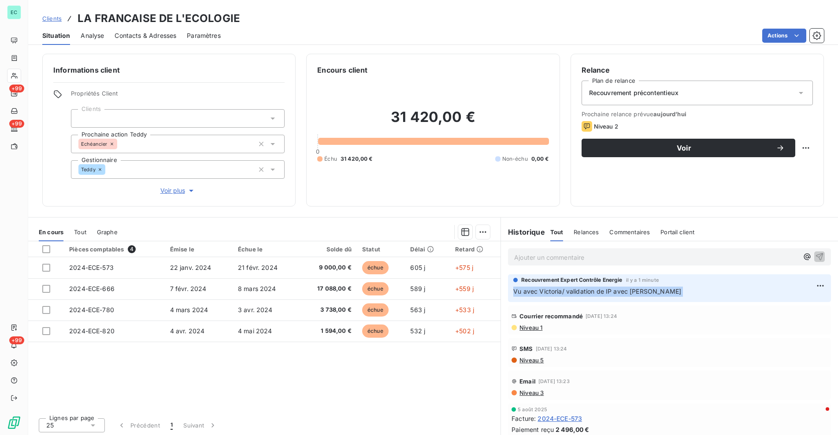
copy div "Vu avec Victoria/ validation de IP avec [PERSON_NAME]"
click at [48, 20] on span "Clients" at bounding box center [51, 18] width 19 height 7
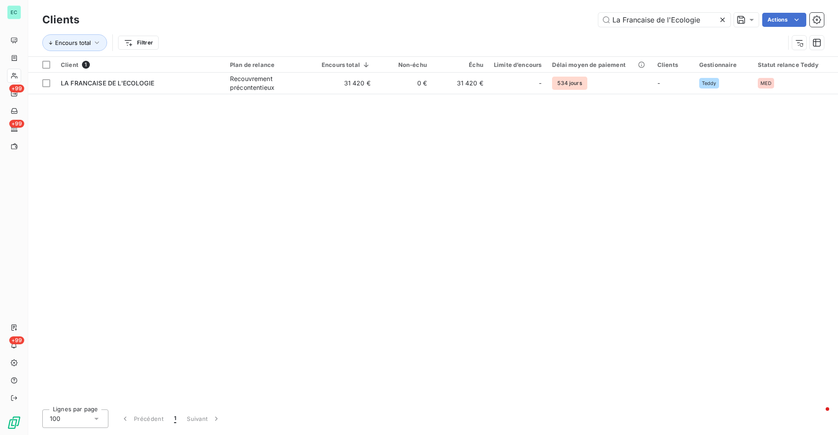
click at [720, 22] on icon at bounding box center [722, 19] width 9 height 9
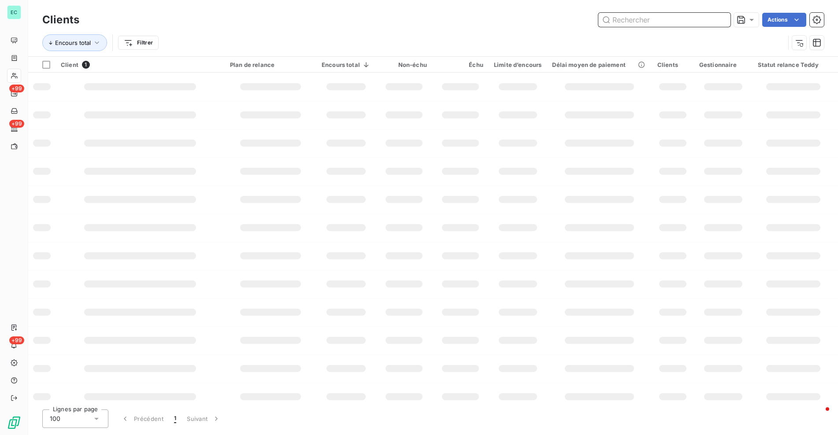
click at [698, 22] on input "text" at bounding box center [664, 20] width 132 height 14
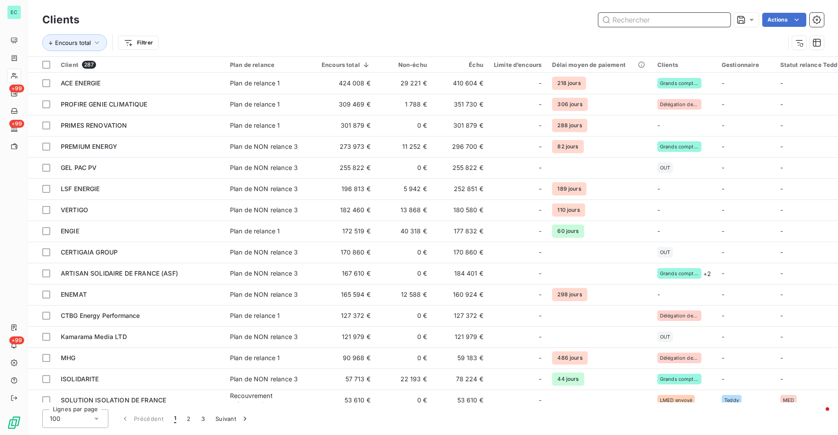
paste input ""Référence du dossier : ALADQ [DATE]""
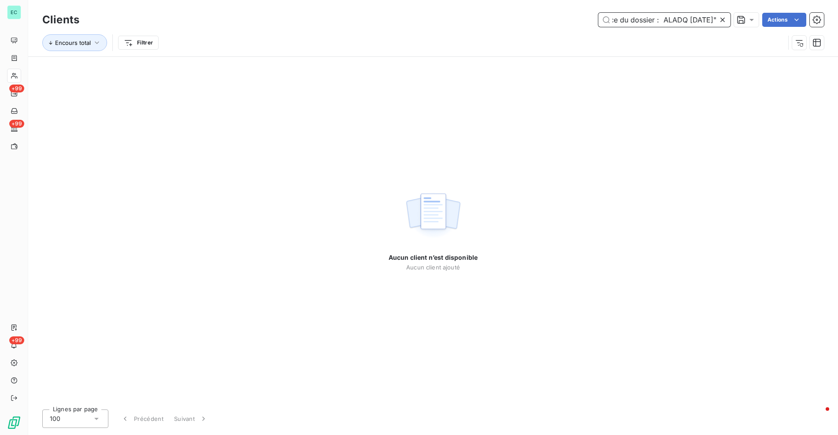
type input ""Référence du dossier : ALADQ [DATE]""
click at [722, 22] on icon at bounding box center [722, 19] width 9 height 9
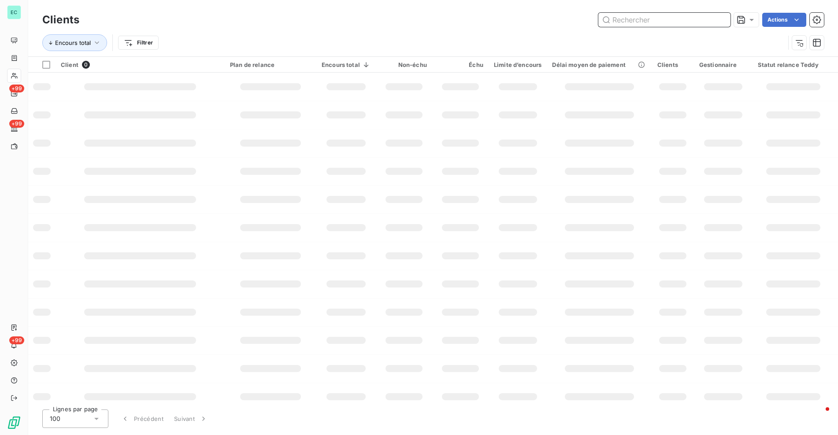
click at [695, 19] on input "text" at bounding box center [664, 20] width 132 height 14
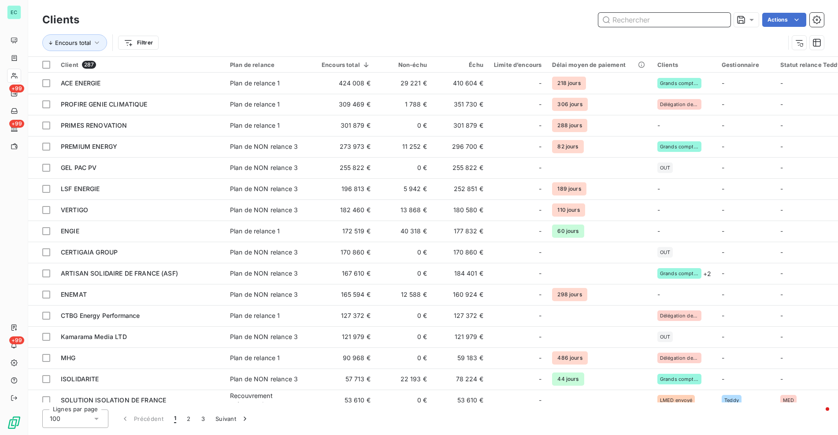
paste input "Solution Environnement Habitat"
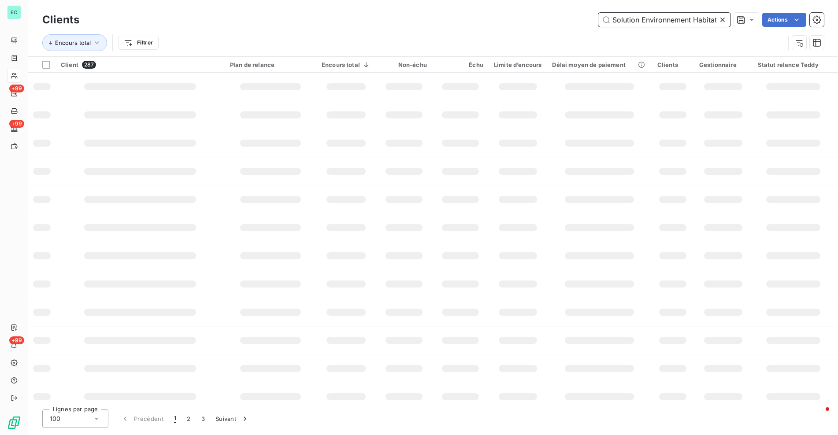
scroll to position [0, 0]
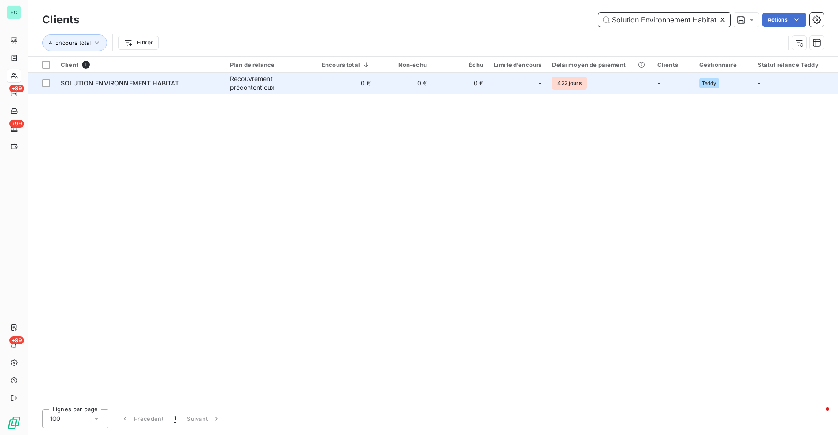
type input "Solution Environnement Habitat"
click at [280, 85] on div "Recouvrement précontentieux" at bounding box center [270, 83] width 81 height 18
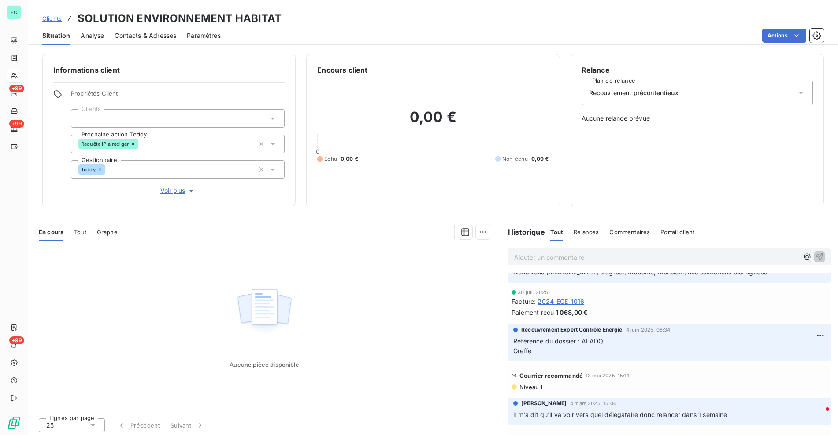
scroll to position [103, 0]
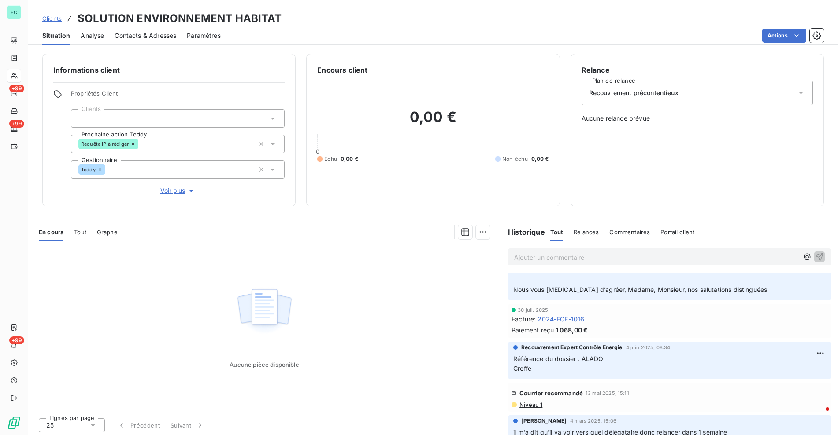
click at [590, 360] on span "Référence du dossier : ALADQ Greffe" at bounding box center [558, 364] width 90 height 18
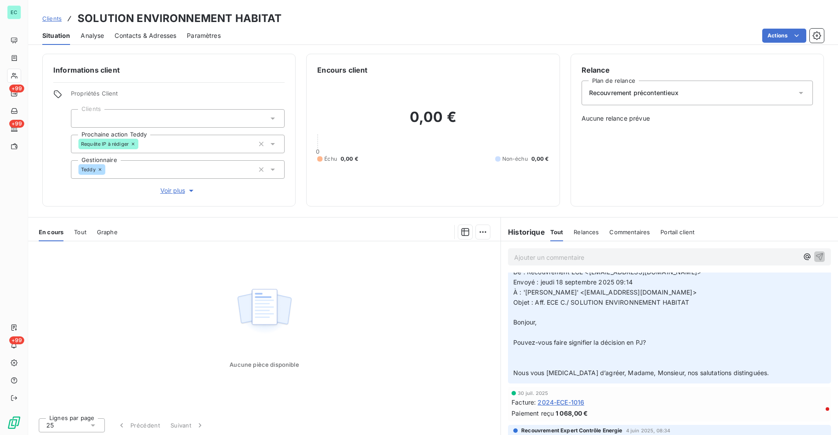
scroll to position [0, 0]
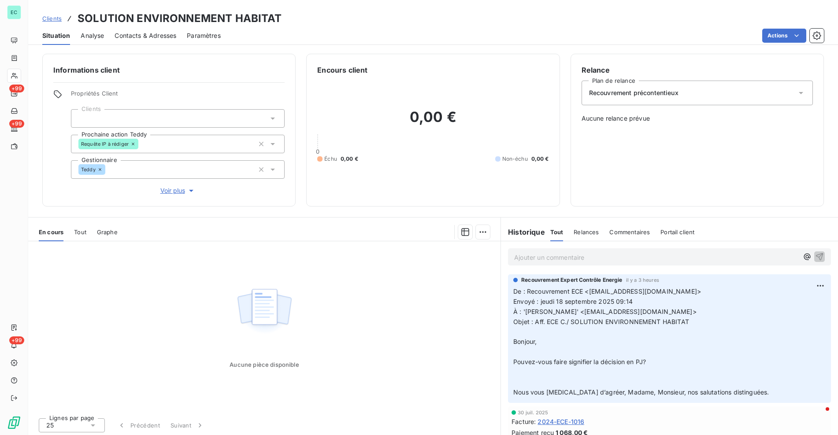
click at [565, 258] on p "Ajouter un commentaire ﻿" at bounding box center [656, 257] width 284 height 11
